Goal: Transaction & Acquisition: Purchase product/service

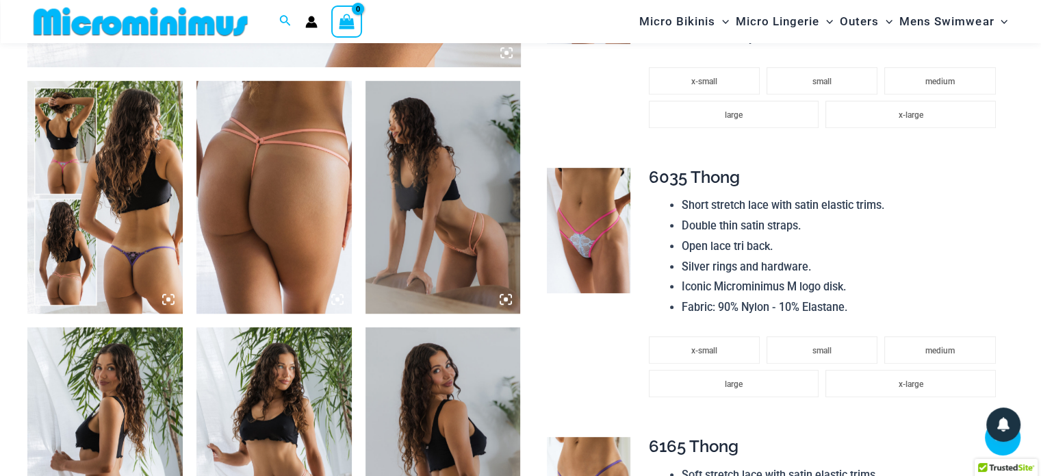
scroll to position [877, 0]
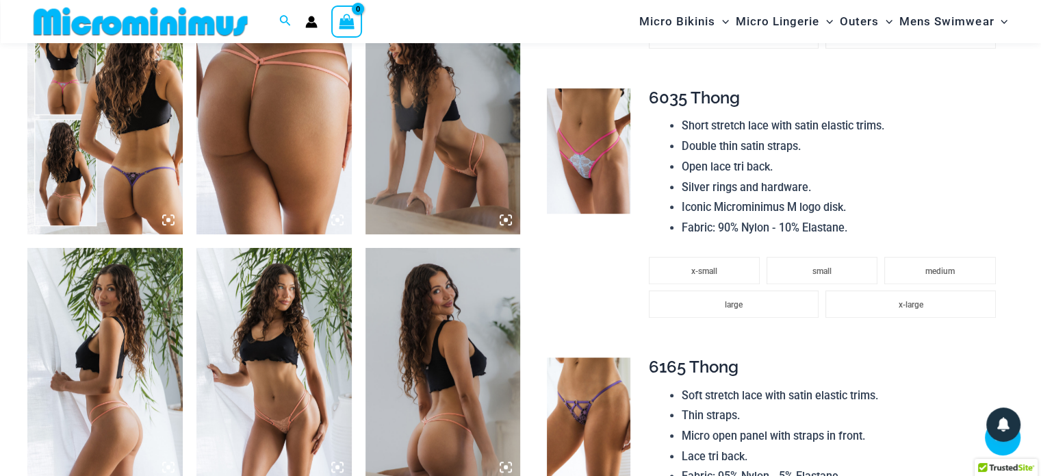
click at [106, 121] on img at bounding box center [104, 117] width 155 height 233
click at [101, 121] on img at bounding box center [104, 117] width 155 height 233
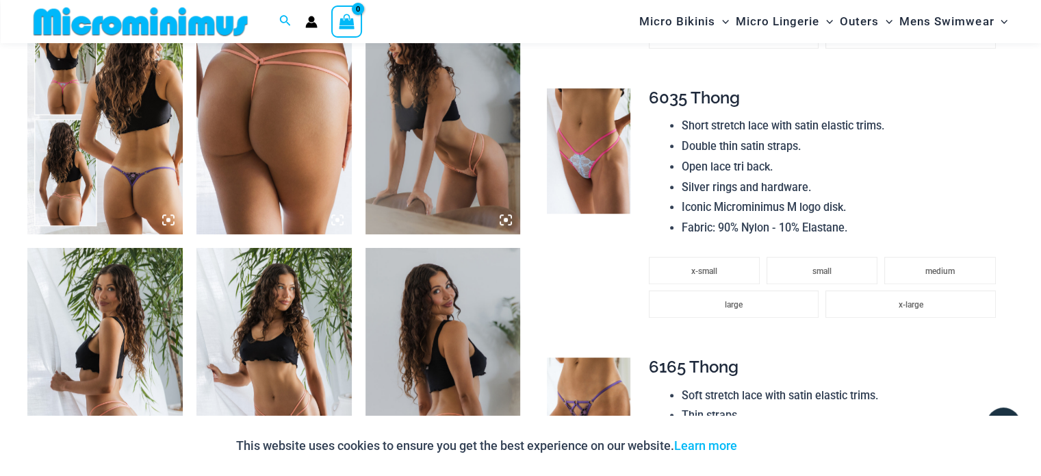
click at [138, 155] on img at bounding box center [104, 117] width 155 height 233
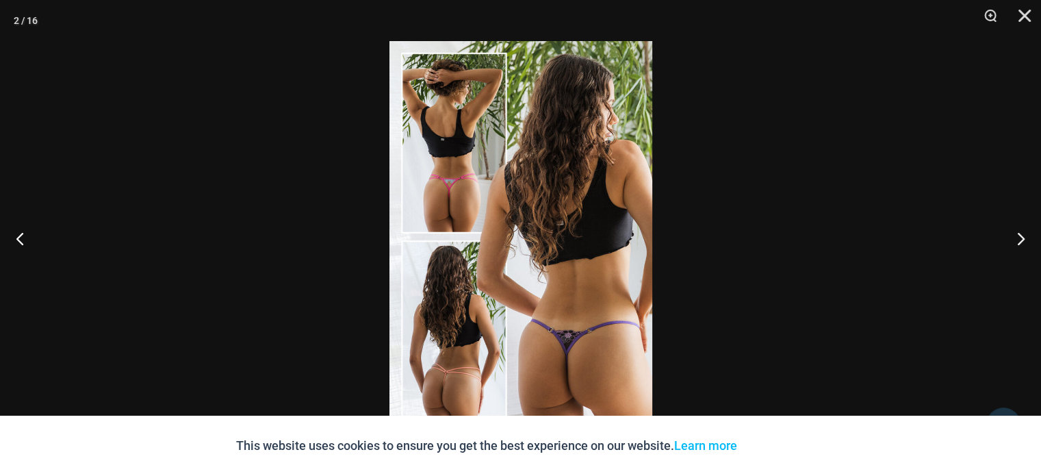
click at [138, 155] on div at bounding box center [520, 238] width 1041 height 476
click at [517, 290] on img at bounding box center [521, 238] width 263 height 394
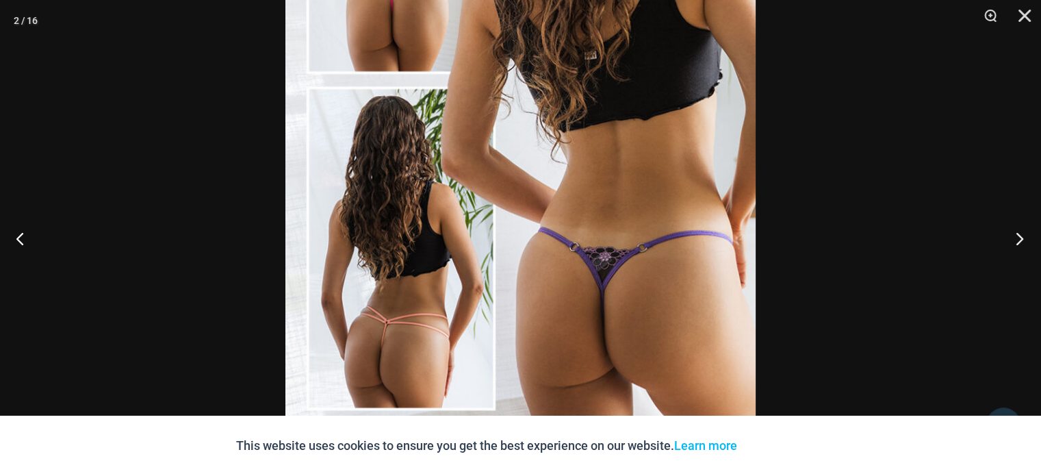
click at [1018, 235] on button "Next" at bounding box center [1015, 238] width 51 height 68
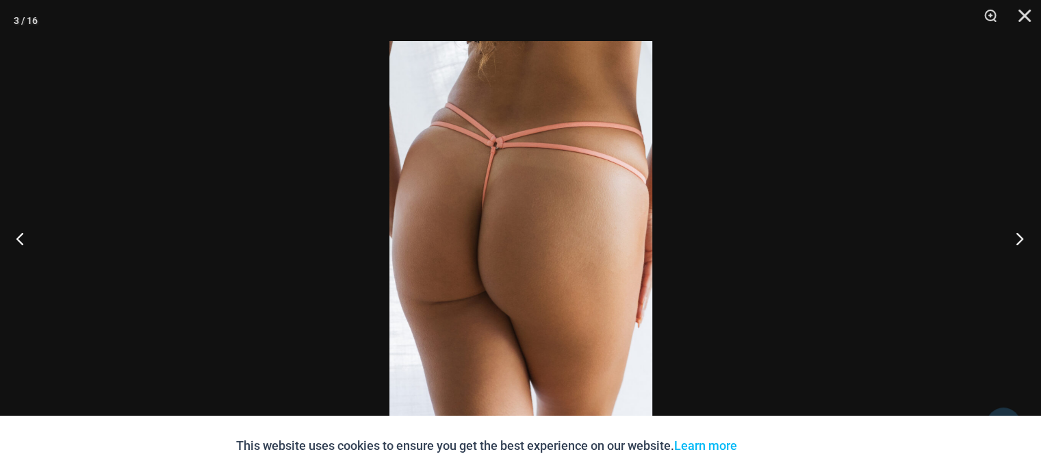
click at [1018, 235] on button "Next" at bounding box center [1015, 238] width 51 height 68
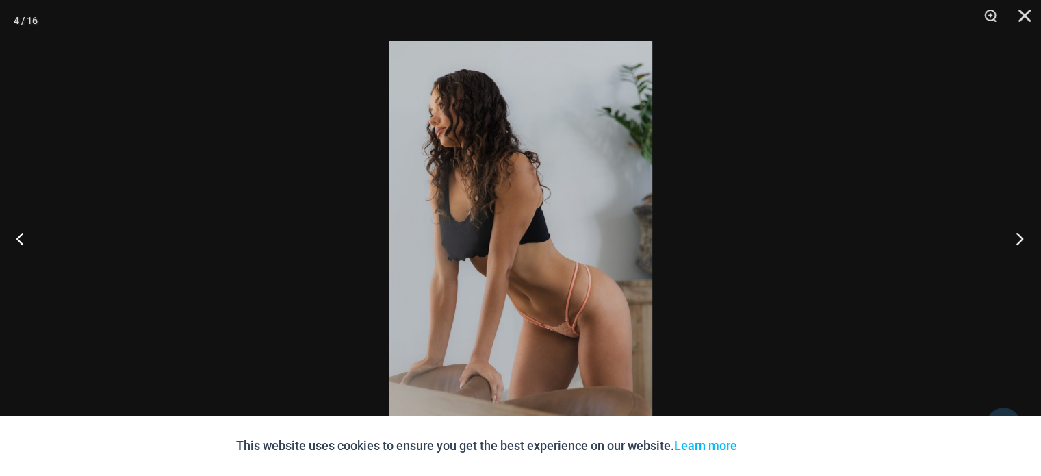
click at [1018, 235] on button "Next" at bounding box center [1015, 238] width 51 height 68
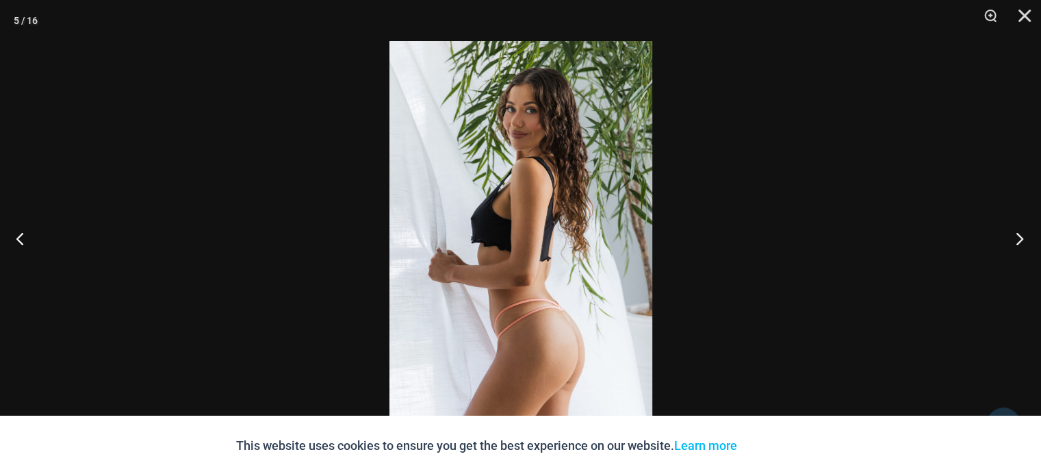
click at [1018, 235] on button "Next" at bounding box center [1015, 238] width 51 height 68
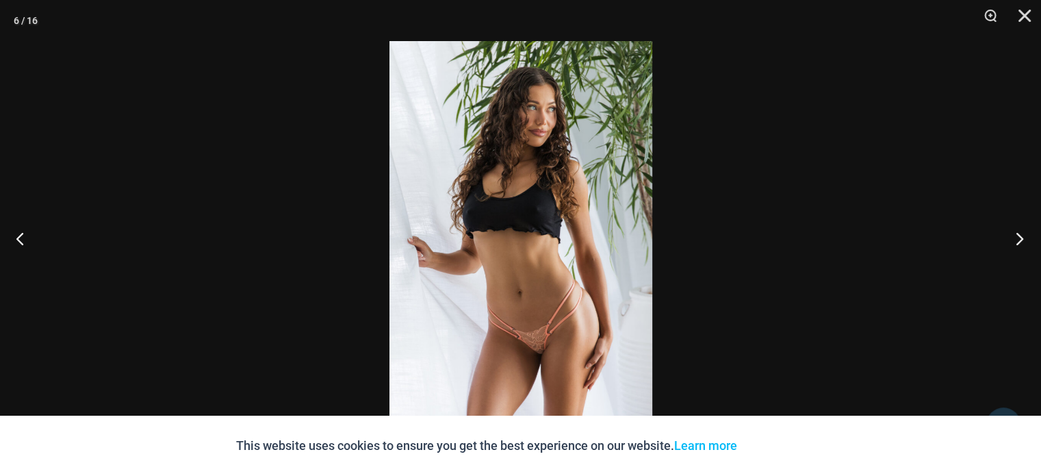
click at [1018, 235] on button "Next" at bounding box center [1015, 238] width 51 height 68
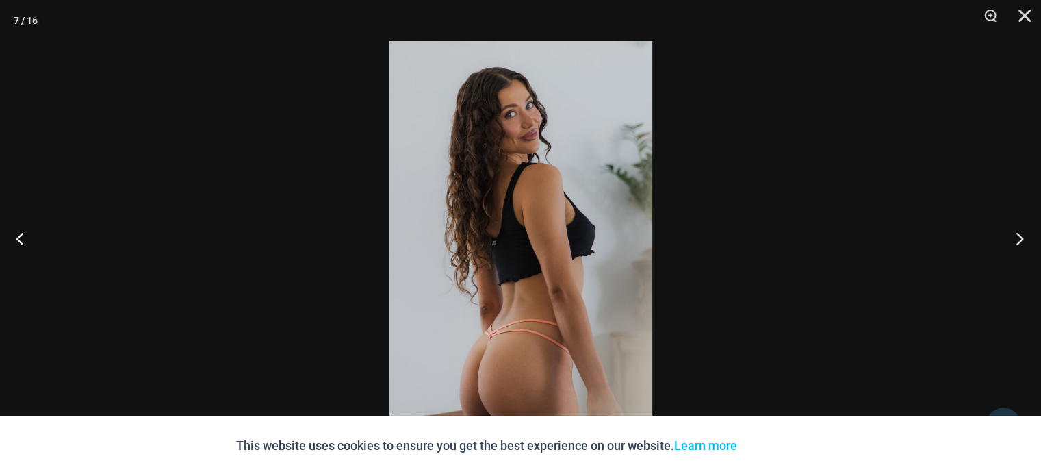
click at [1018, 235] on button "Next" at bounding box center [1015, 238] width 51 height 68
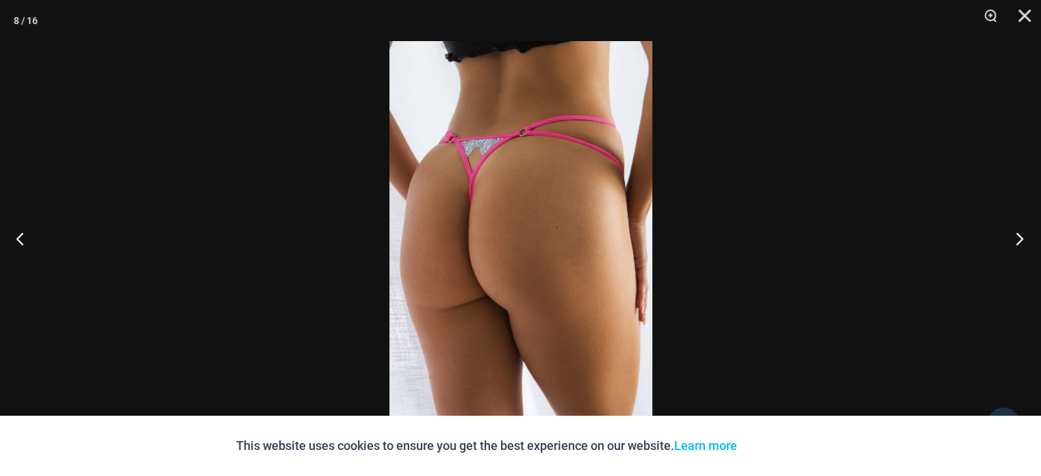
click at [1018, 235] on button "Next" at bounding box center [1015, 238] width 51 height 68
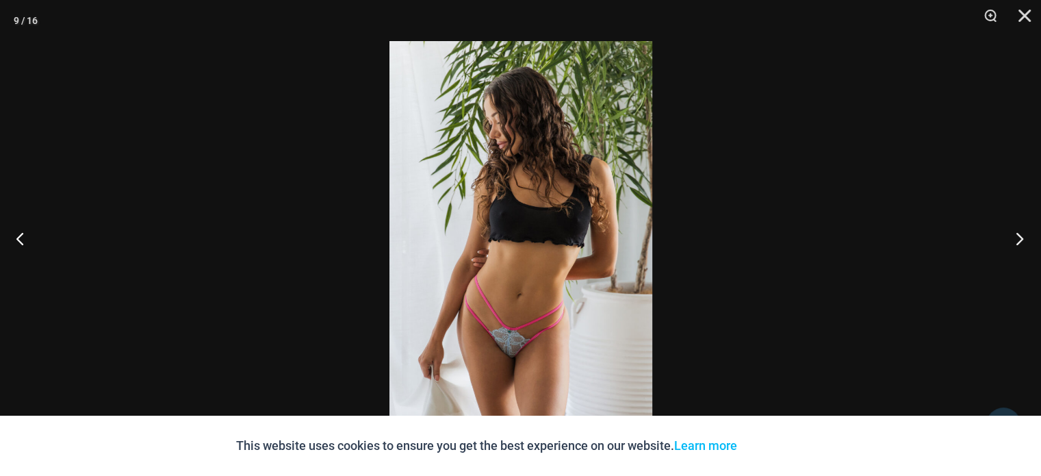
click at [1018, 235] on button "Next" at bounding box center [1015, 238] width 51 height 68
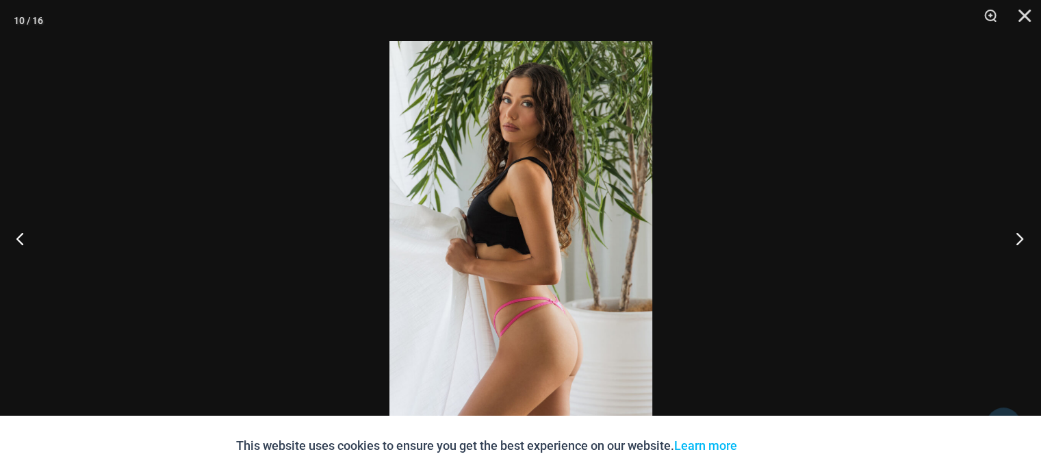
click at [1018, 235] on button "Next" at bounding box center [1015, 238] width 51 height 68
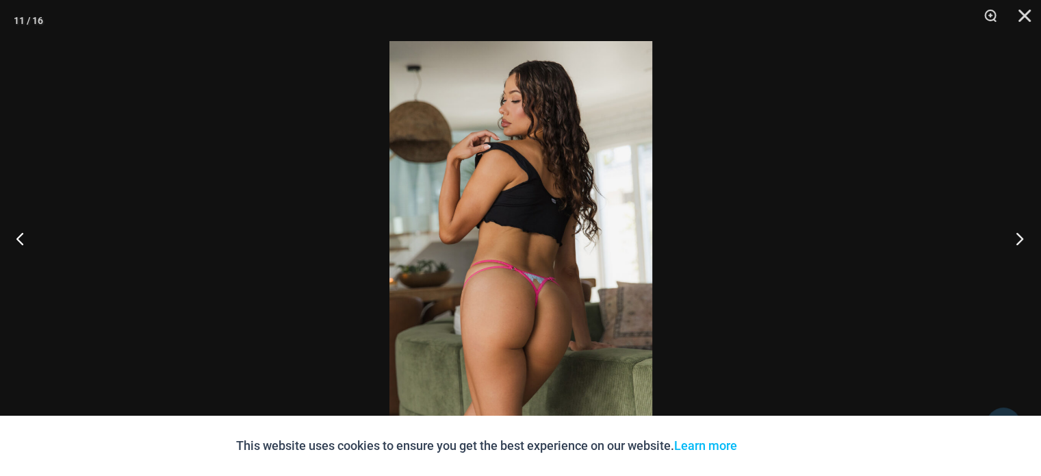
click at [1018, 235] on button "Next" at bounding box center [1015, 238] width 51 height 68
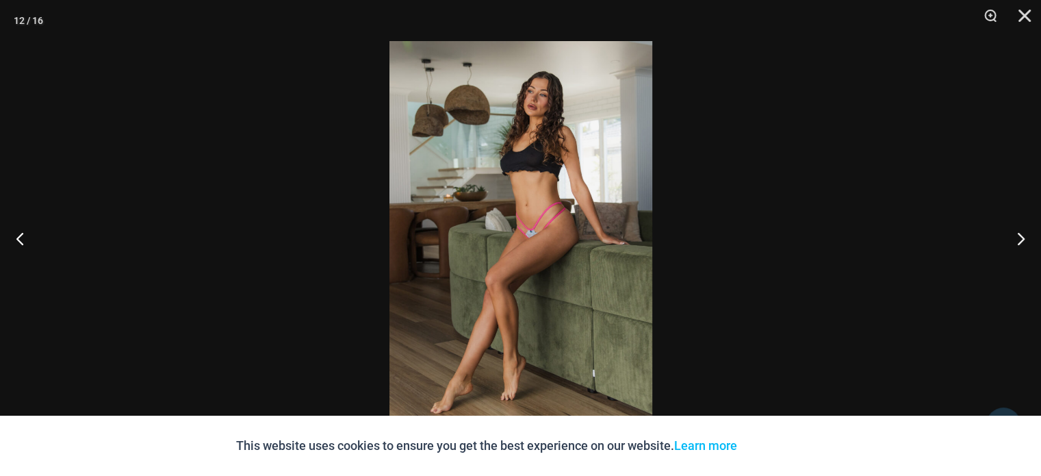
click at [566, 246] on img at bounding box center [521, 238] width 263 height 394
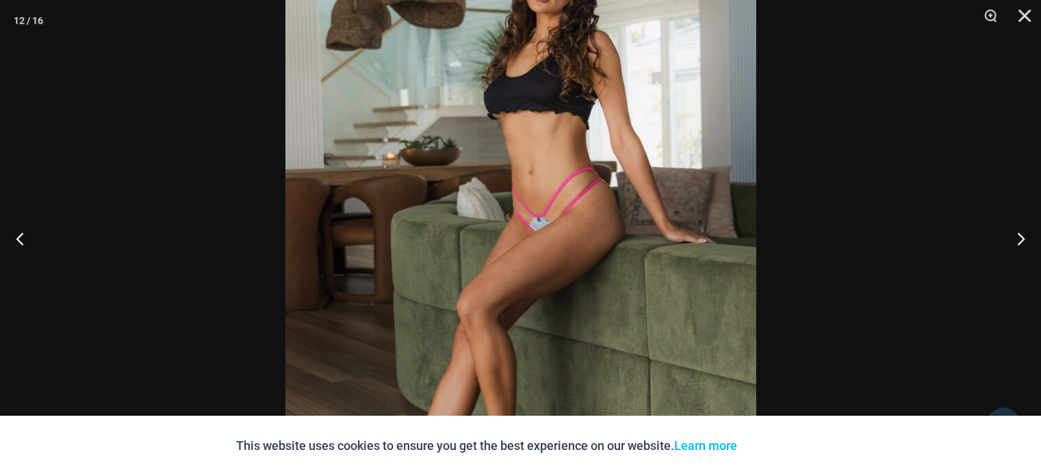
click at [566, 246] on img at bounding box center [521, 231] width 471 height 705
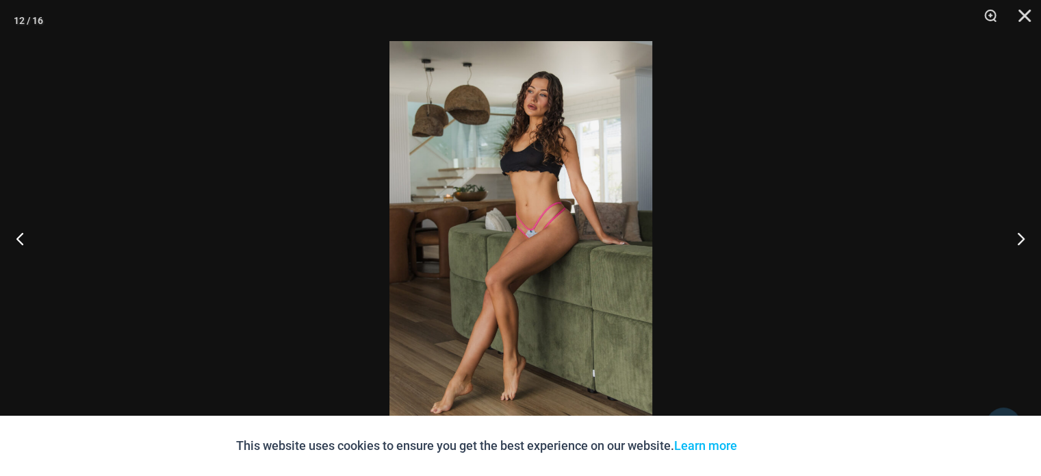
click at [582, 247] on img at bounding box center [521, 238] width 263 height 394
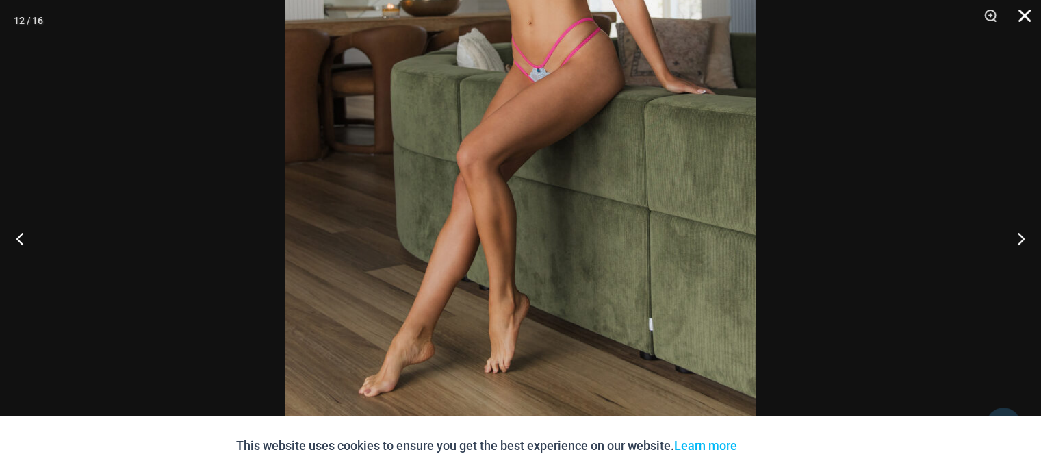
click at [1024, 13] on button "Close" at bounding box center [1020, 20] width 34 height 41
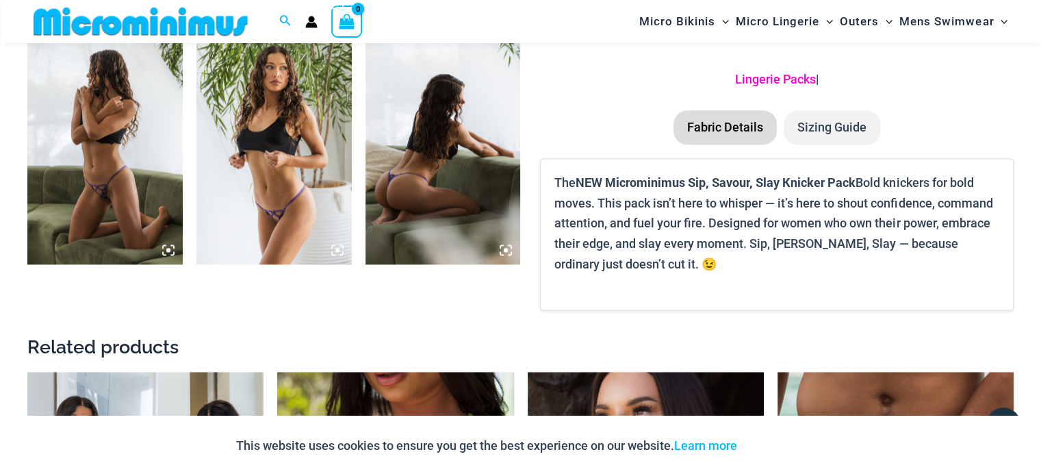
scroll to position [1836, 0]
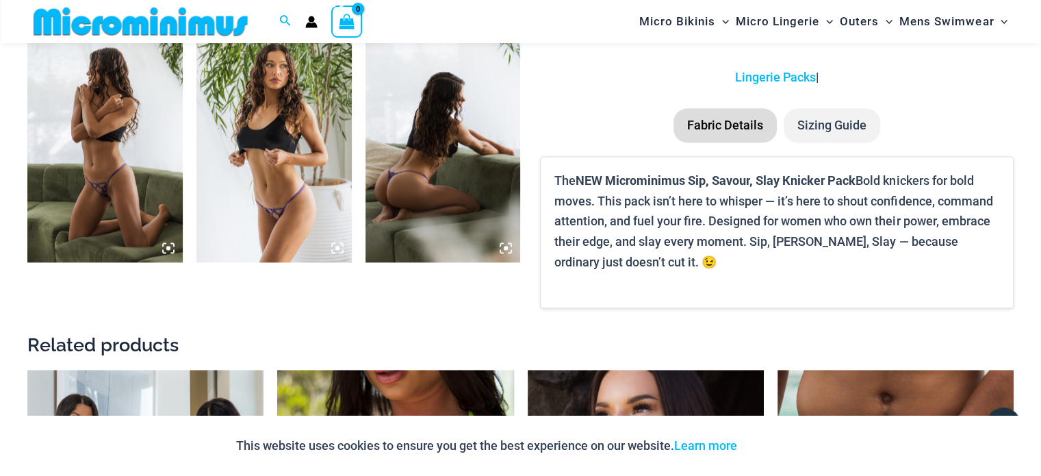
click at [430, 205] on img at bounding box center [443, 145] width 155 height 233
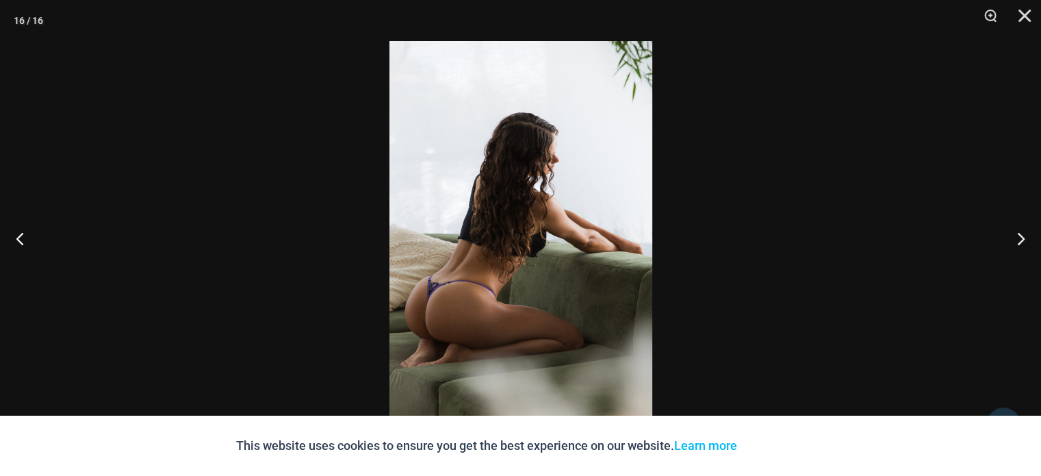
click at [432, 203] on img at bounding box center [521, 238] width 263 height 394
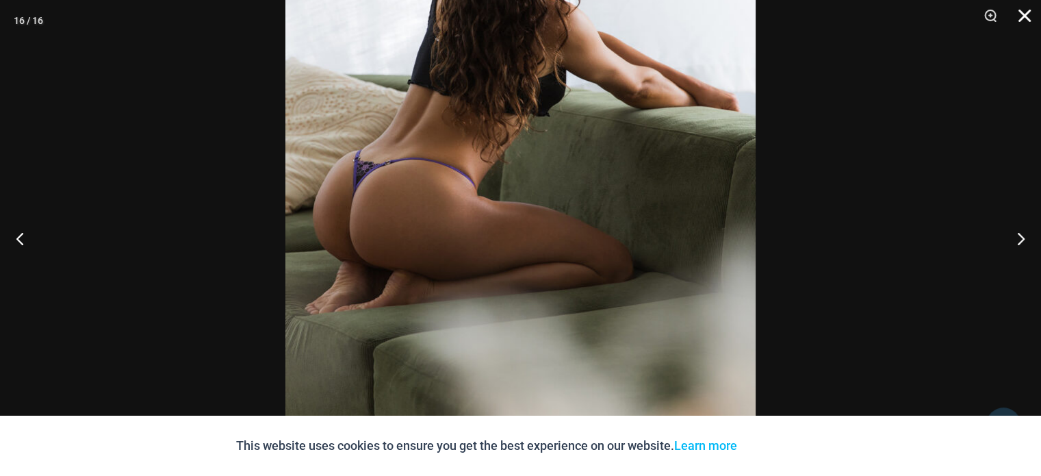
click at [1019, 14] on button "Close" at bounding box center [1020, 20] width 34 height 41
